Goal: Task Accomplishment & Management: Complete application form

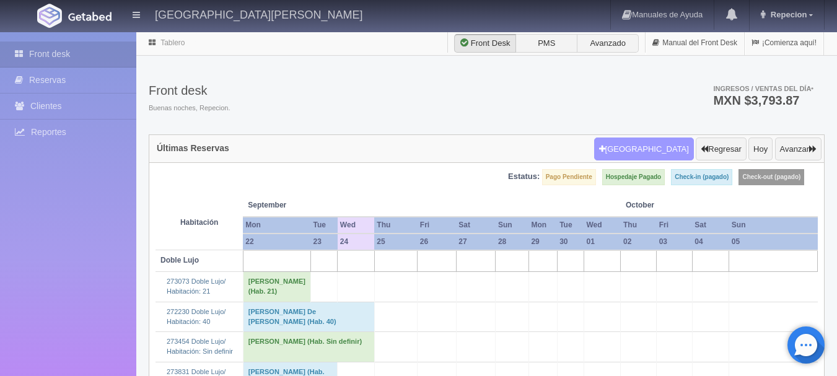
click at [654, 148] on button "Nueva Reserva" at bounding box center [644, 150] width 100 height 24
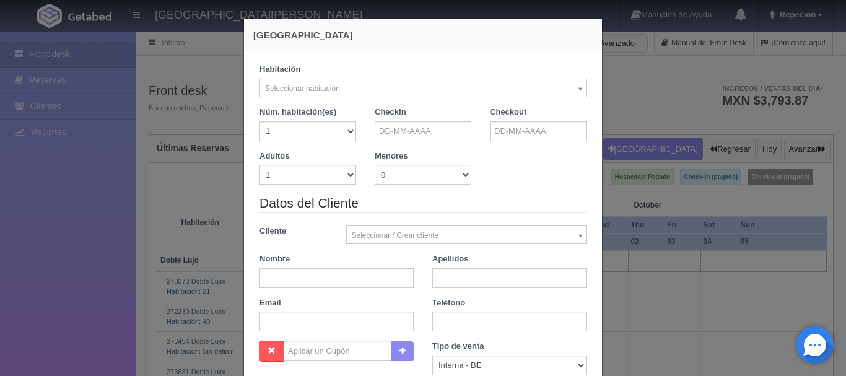
checkbox input "false"
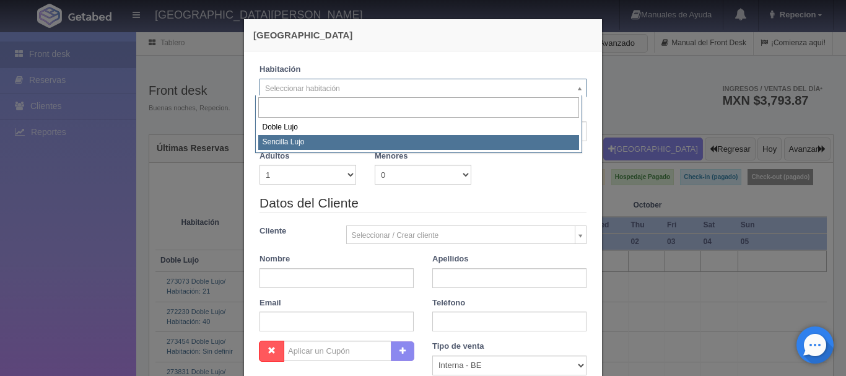
select select "576"
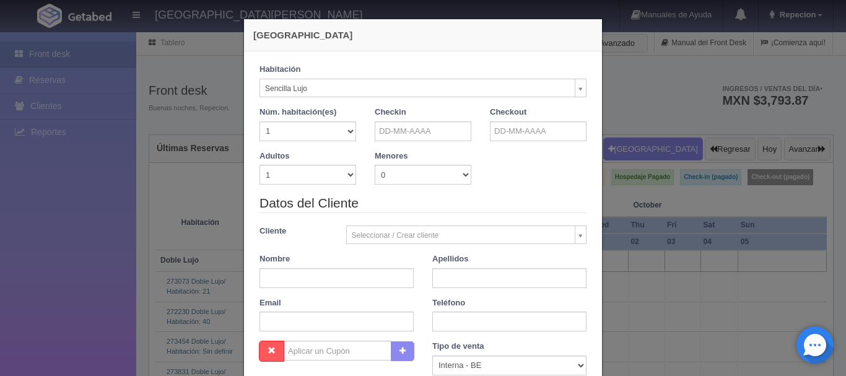
checkbox input "false"
click at [344, 130] on select "1 2 3 4 5 6 7 8 9 10 11 12 13 14 15 16 17 18 19 20" at bounding box center [308, 131] width 97 height 20
select select "2"
click at [260, 121] on select "1 2 3 4 5 6 7 8 9 10 11 12 13 14 15 16 17 18 19 20" at bounding box center [308, 131] width 97 height 20
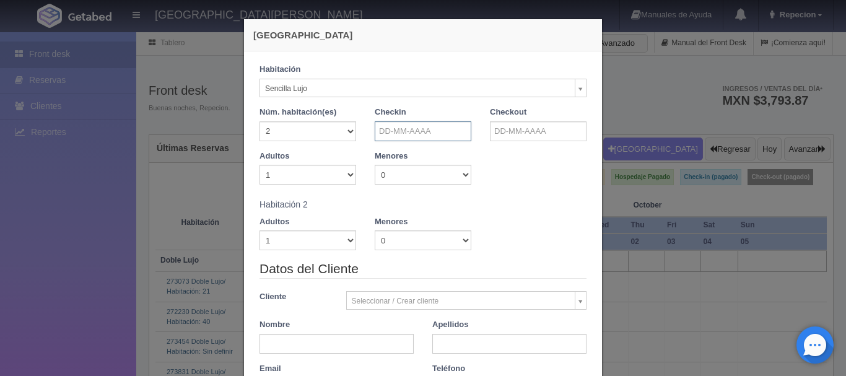
click at [443, 135] on input "text" at bounding box center [423, 131] width 97 height 20
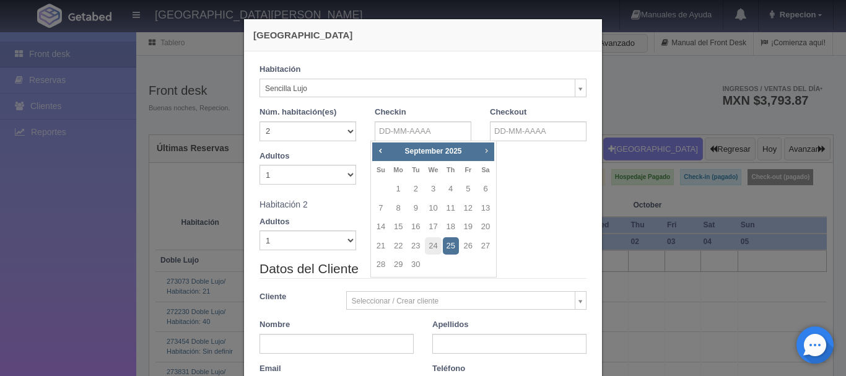
click at [491, 152] on span "Next" at bounding box center [486, 151] width 10 height 10
checkbox input "false"
click at [471, 229] on link "14" at bounding box center [468, 227] width 16 height 18
type input "14-11-2025"
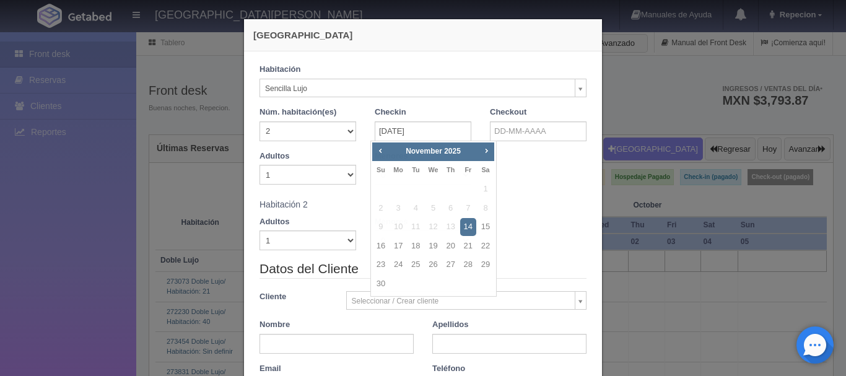
checkbox input "false"
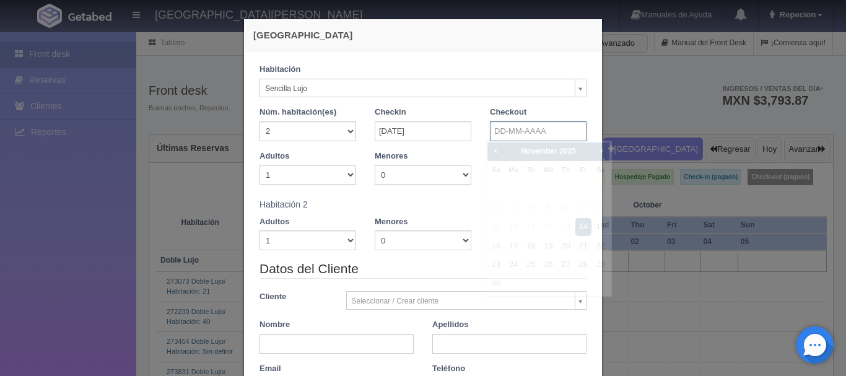
click at [500, 138] on input "text" at bounding box center [538, 131] width 97 height 20
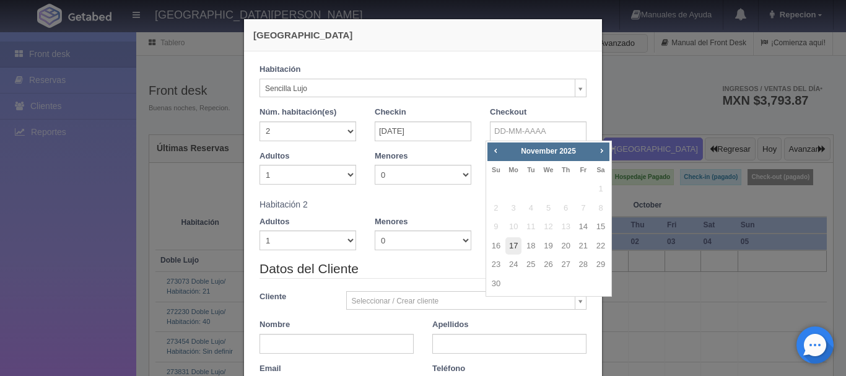
click at [514, 247] on link "17" at bounding box center [514, 246] width 16 height 18
type input "17-11-2025"
checkbox input "false"
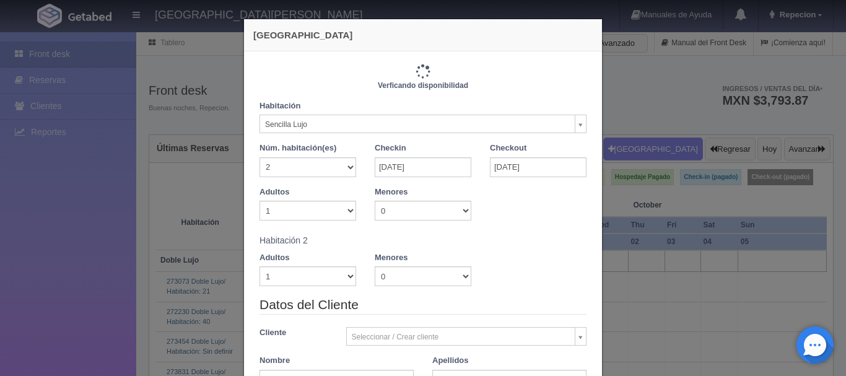
type input "6900.00"
checkbox input "false"
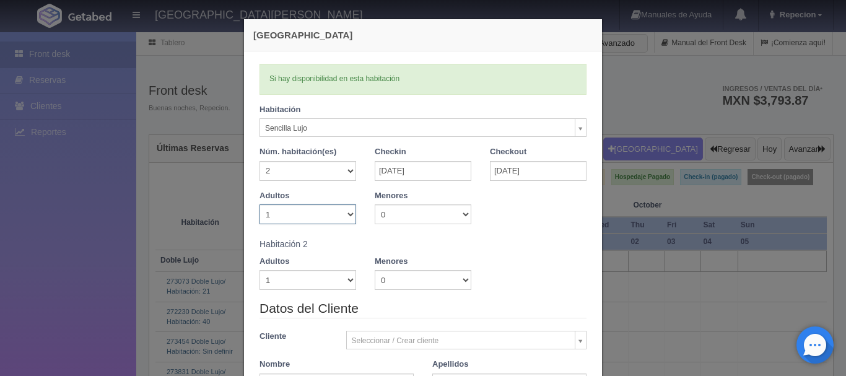
drag, startPoint x: 350, startPoint y: 213, endPoint x: 343, endPoint y: 213, distance: 7.4
click at [350, 213] on select "1 2 3 4 5 6 7 8 9 10" at bounding box center [308, 214] width 97 height 20
select select "2"
click at [260, 204] on select "1 2 3 4 5 6 7 8 9 10" at bounding box center [308, 214] width 97 height 20
checkbox input "false"
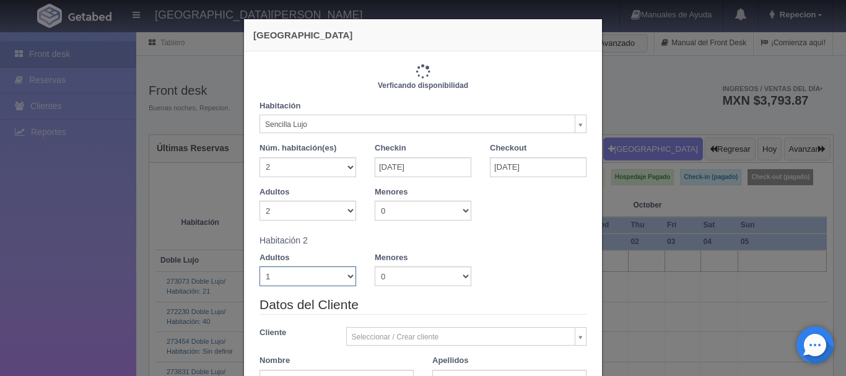
click at [350, 275] on select "1 2 3 4 5 6 7 8 9 10" at bounding box center [308, 276] width 97 height 20
type input "6900.00"
checkbox input "false"
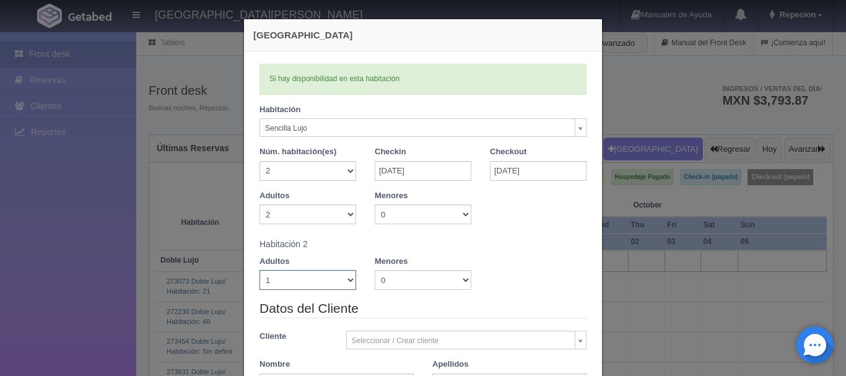
select select "2"
click at [260, 270] on select "1 2 3 4 5 6 7 8 9 10" at bounding box center [308, 280] width 97 height 20
checkbox input "false"
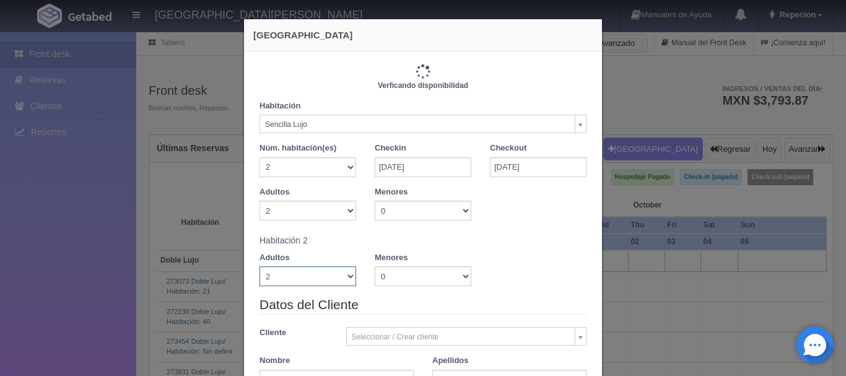
type input "6900.00"
checkbox input "false"
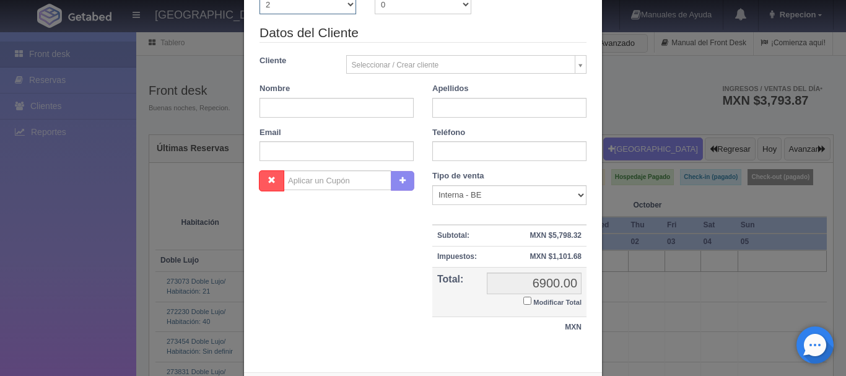
scroll to position [214, 0]
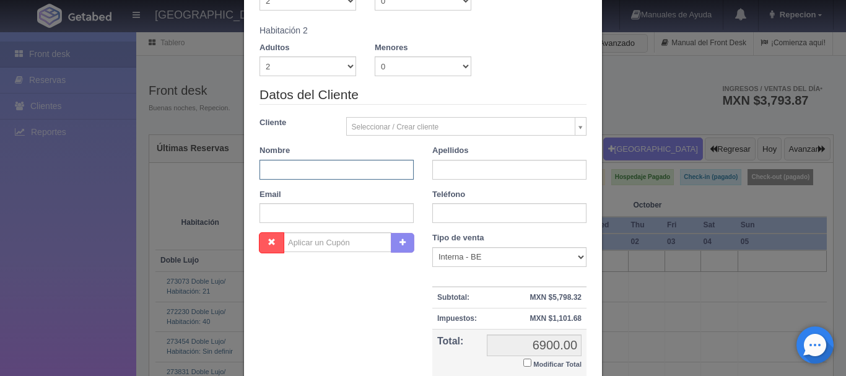
click at [316, 170] on input "text" at bounding box center [337, 170] width 154 height 20
type input "ENRIQUE RAMIREZ"
type input "PATIÑO"
click at [525, 366] on input "Modificar Total" at bounding box center [528, 363] width 8 height 8
checkbox input "true"
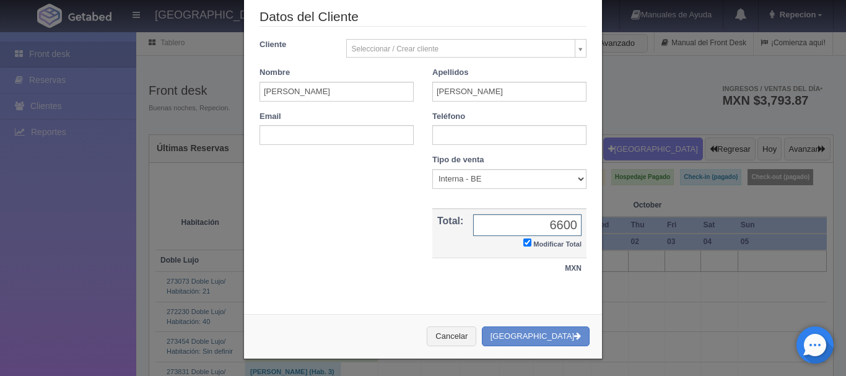
scroll to position [294, 0]
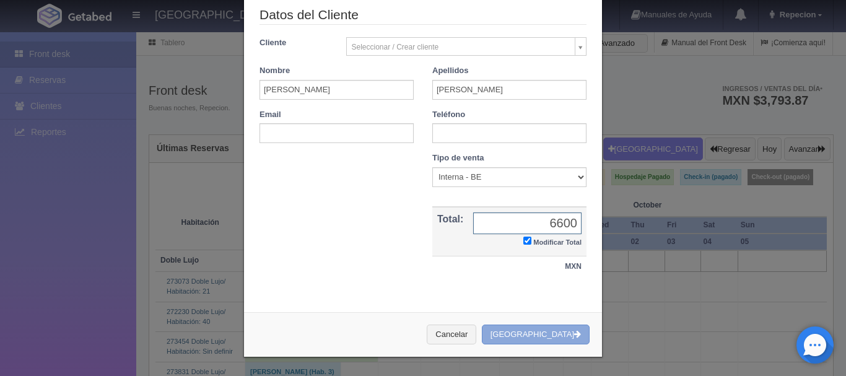
type input "6600"
click at [538, 332] on button "[GEOGRAPHIC_DATA]" at bounding box center [536, 335] width 108 height 20
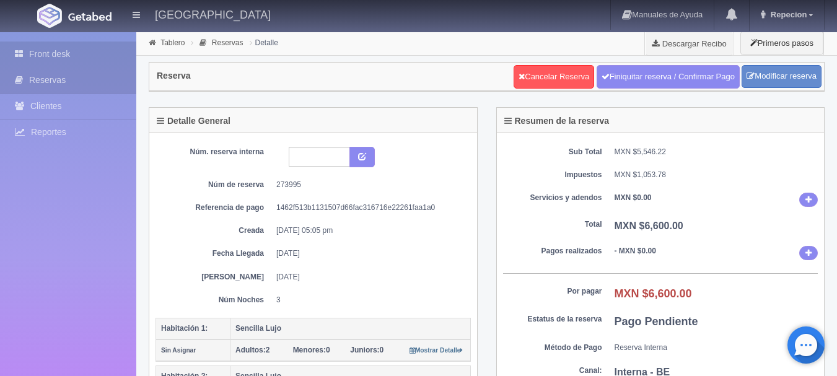
click at [37, 52] on link "Front desk" at bounding box center [68, 54] width 136 height 25
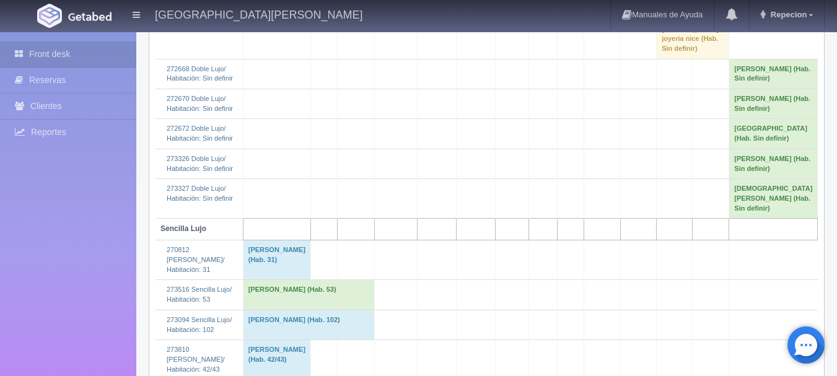
scroll to position [991, 0]
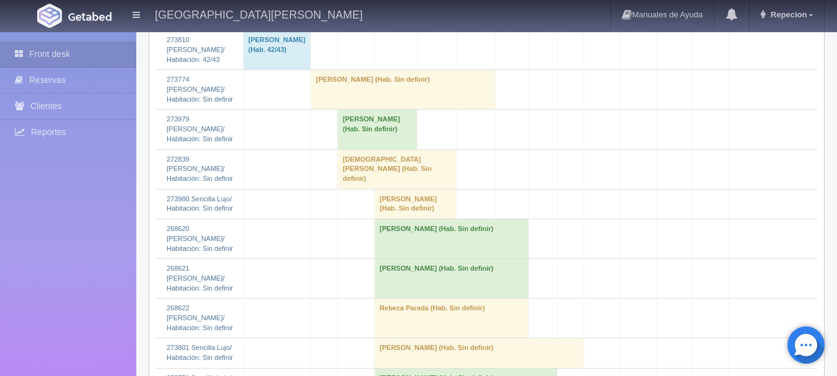
click at [390, 149] on td "[PERSON_NAME] (Hab. Sin definir)" at bounding box center [378, 130] width 80 height 40
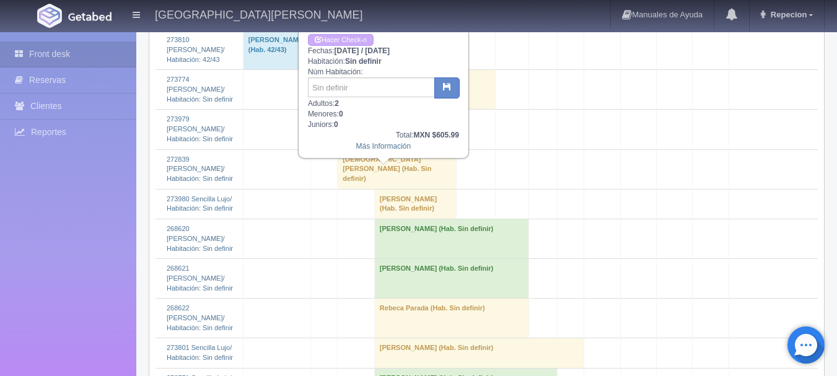
click at [390, 149] on td "[PERSON_NAME] (Hab. Sin definir)" at bounding box center [378, 130] width 80 height 40
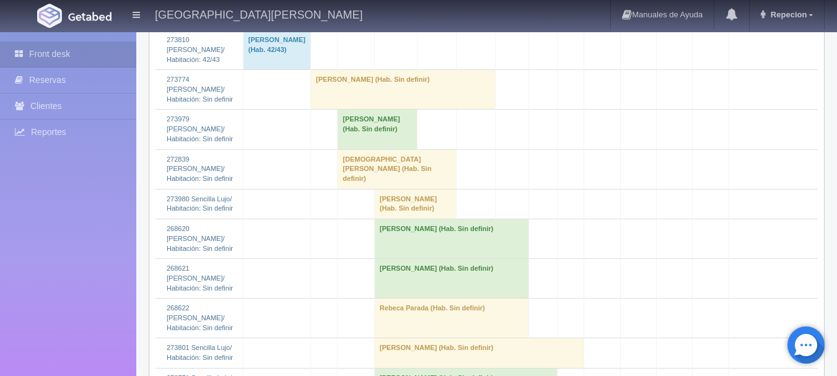
click at [384, 189] on td "[DEMOGRAPHIC_DATA][PERSON_NAME] (Hab. Sin definir)" at bounding box center [397, 169] width 118 height 40
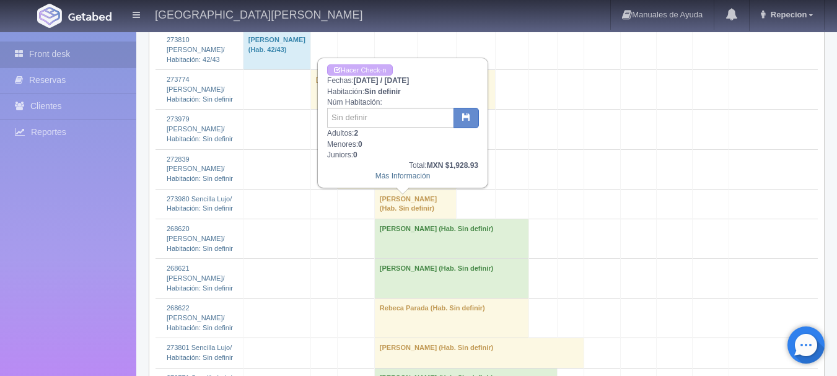
click at [384, 189] on td "[DEMOGRAPHIC_DATA][PERSON_NAME] (Hab. Sin definir)" at bounding box center [397, 169] width 118 height 40
